Goal: Leave review/rating: Leave review/rating

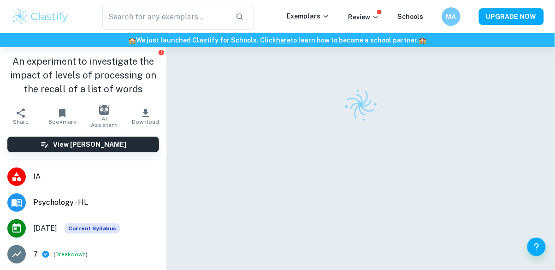
click at [291, 267] on div at bounding box center [360, 174] width 333 height 254
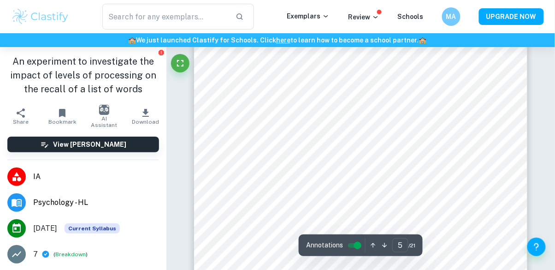
scroll to position [1878, 0]
type input "4"
